Goal: Manage account settings

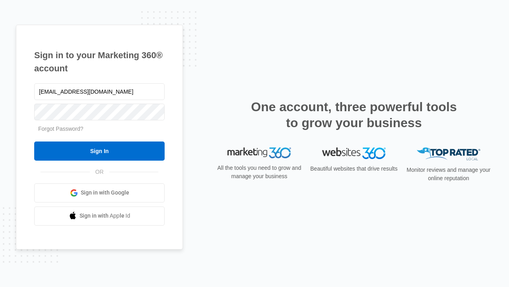
type input "[EMAIL_ADDRESS][DOMAIN_NAME]"
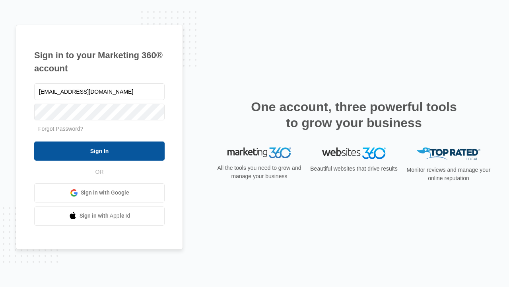
click at [99, 150] on input "Sign In" at bounding box center [99, 150] width 131 height 19
